Goal: Information Seeking & Learning: Learn about a topic

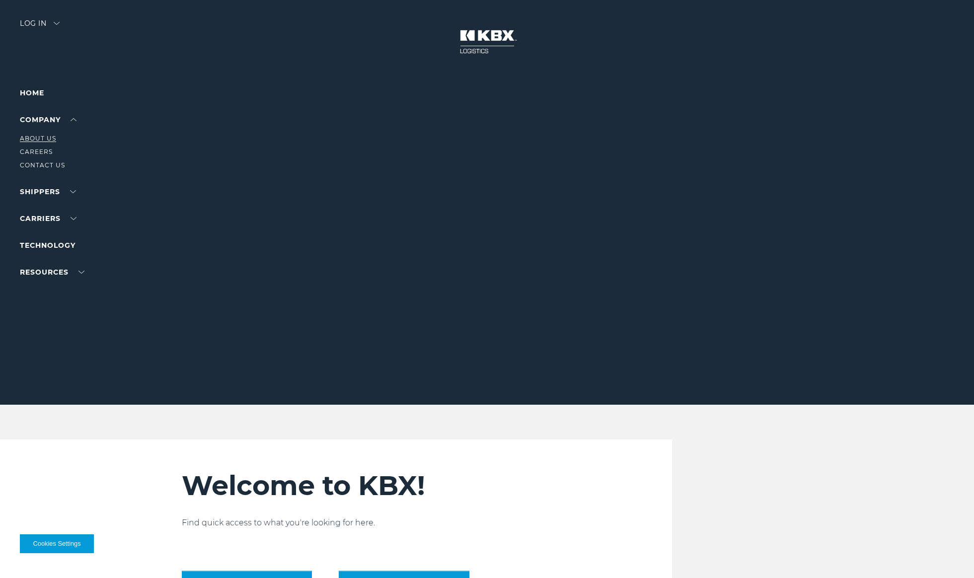
click at [53, 140] on link "About Us" at bounding box center [38, 138] width 36 height 7
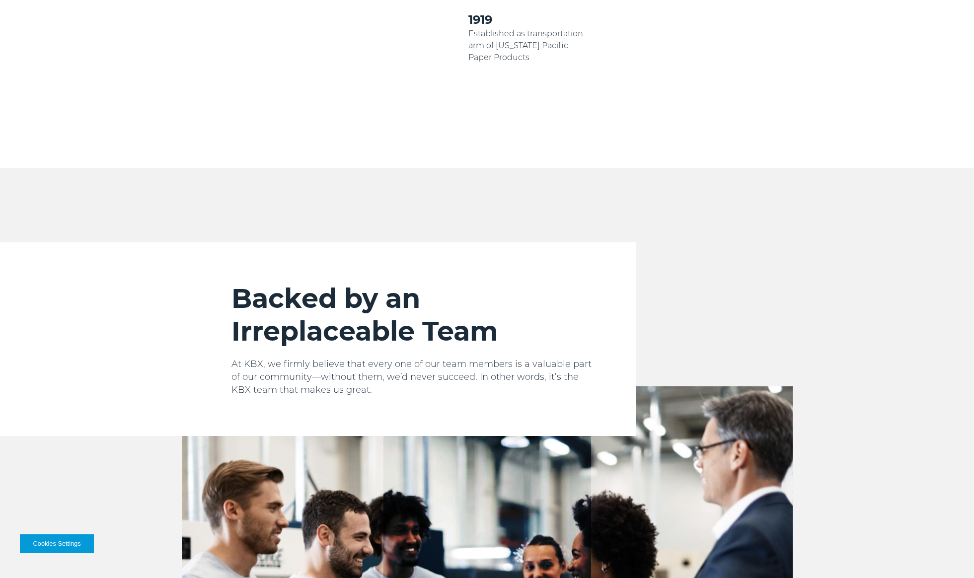
scroll to position [734, 0]
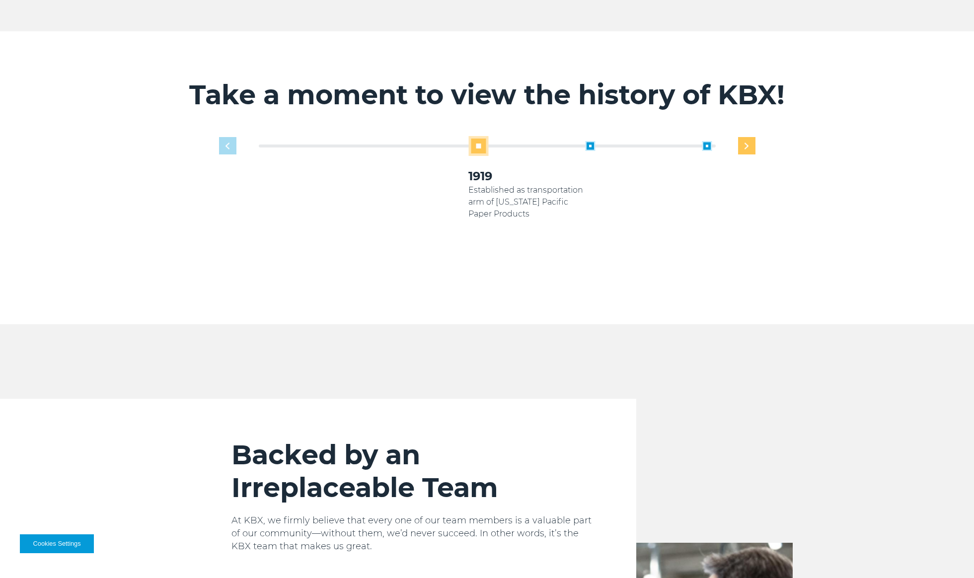
click at [750, 137] on div "Next slide" at bounding box center [746, 145] width 17 height 17
click at [228, 139] on div "Previous slide" at bounding box center [227, 145] width 17 height 17
click at [742, 137] on div "Next slide" at bounding box center [746, 145] width 17 height 17
click at [745, 143] on img "Next slide" at bounding box center [747, 146] width 4 height 6
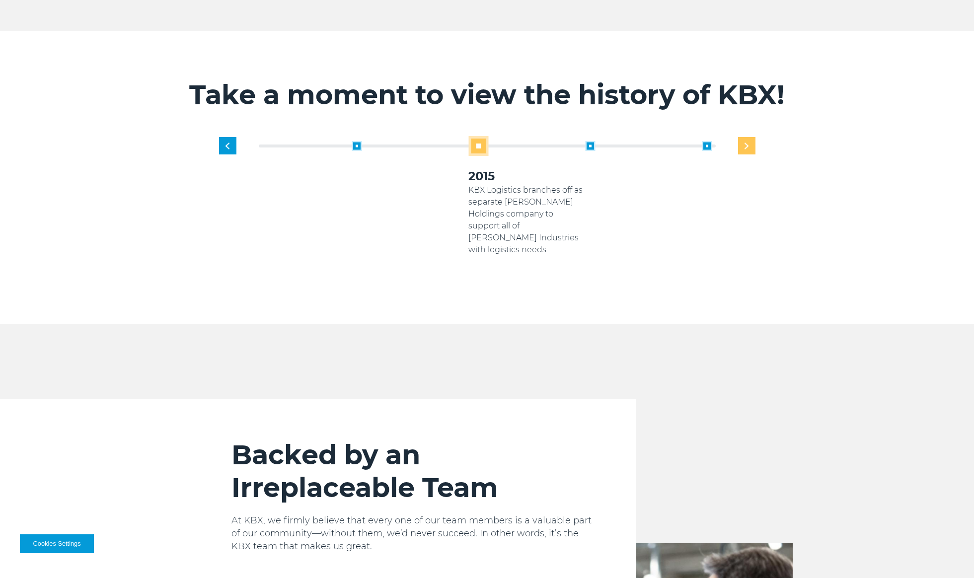
click at [745, 143] on img "Next slide" at bounding box center [747, 146] width 4 height 6
click at [745, 136] on div "1919 Established as transportation arm of Georgia Pacific Paper Products 2005 K…" at bounding box center [527, 208] width 467 height 144
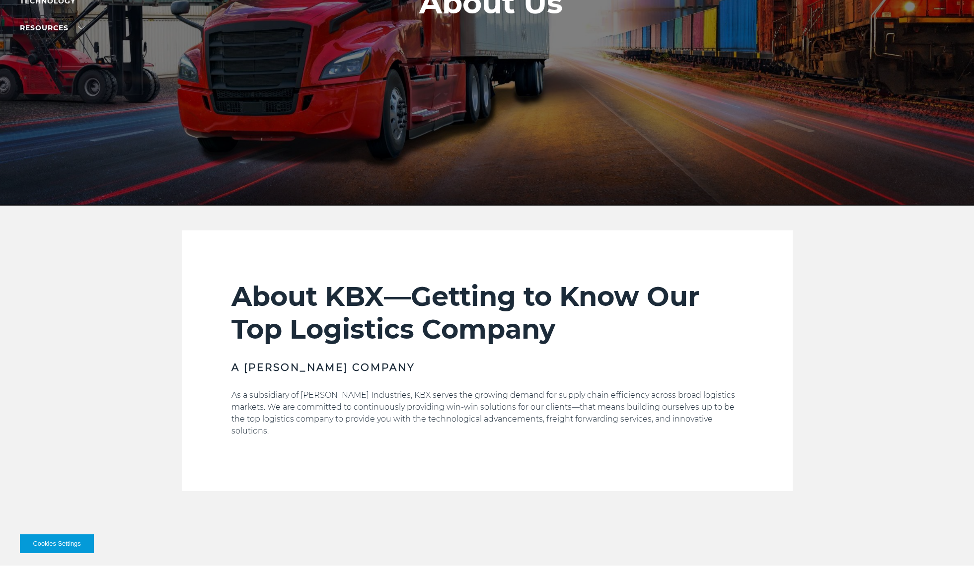
scroll to position [151, 0]
